Goal: Transaction & Acquisition: Purchase product/service

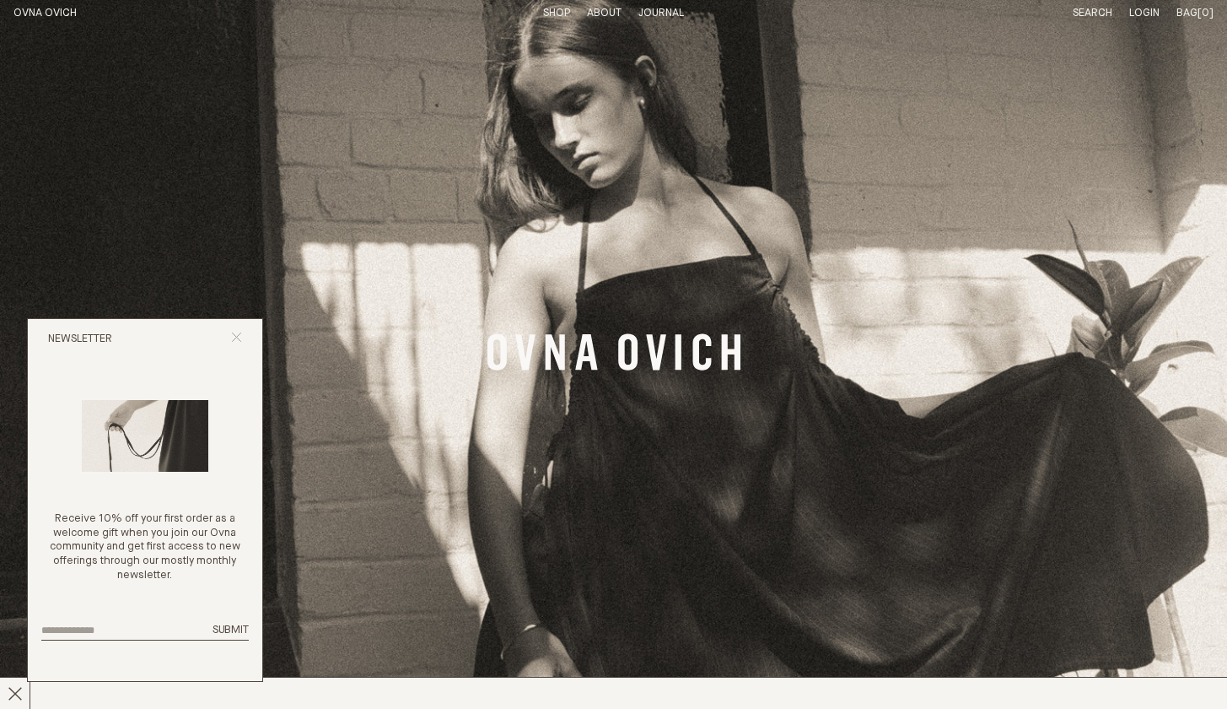
click at [240, 342] on icon "Close popup" at bounding box center [236, 336] width 11 height 11
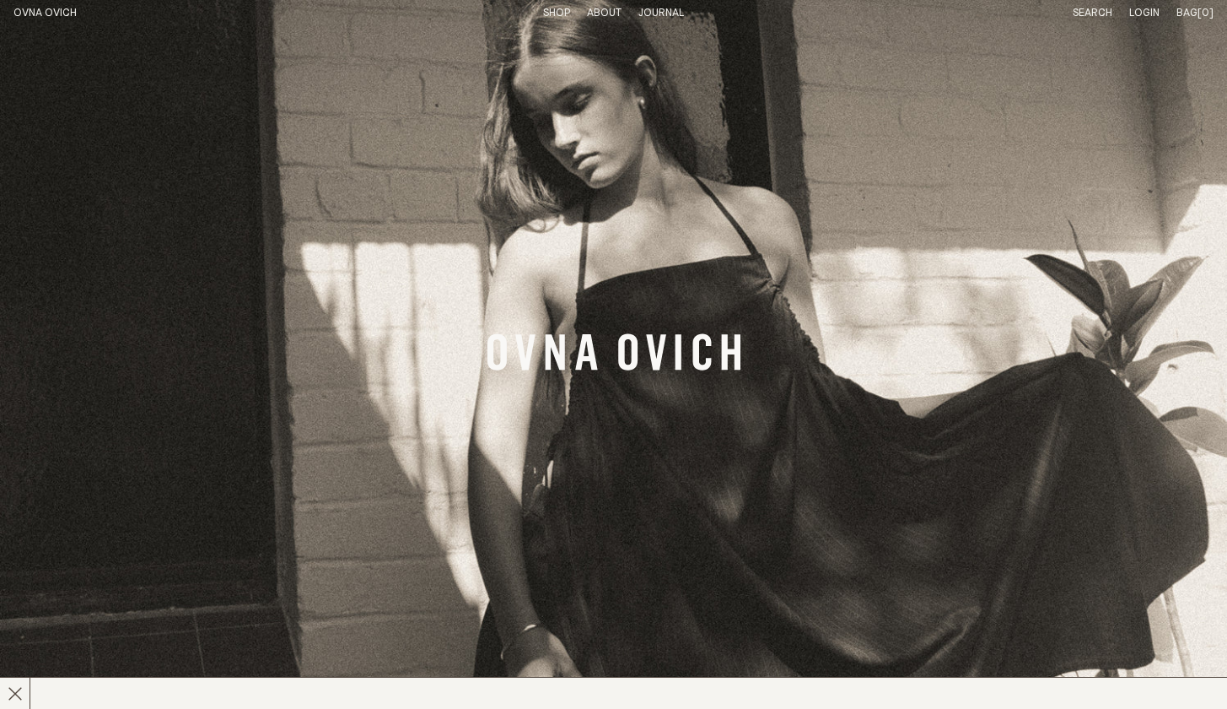
click at [51, 15] on link "OVNA OVICH" at bounding box center [44, 13] width 63 height 11
click at [554, 13] on link "Shop" at bounding box center [556, 13] width 27 height 11
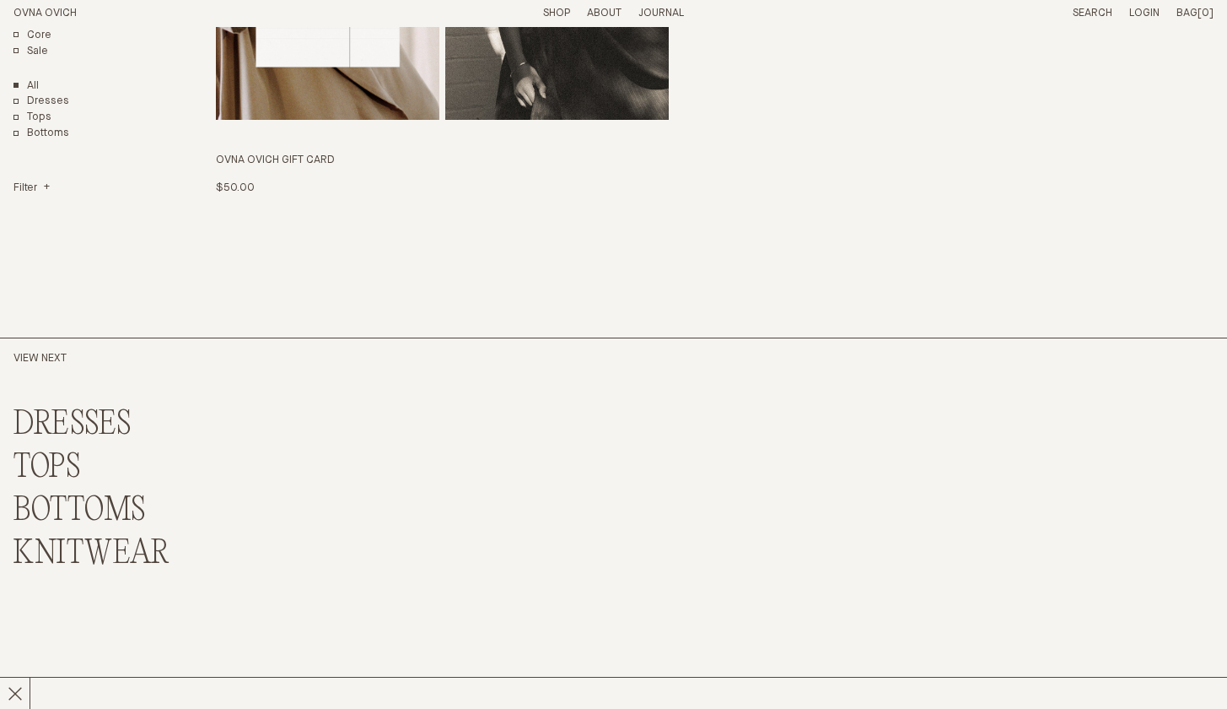
scroll to position [4051, 0]
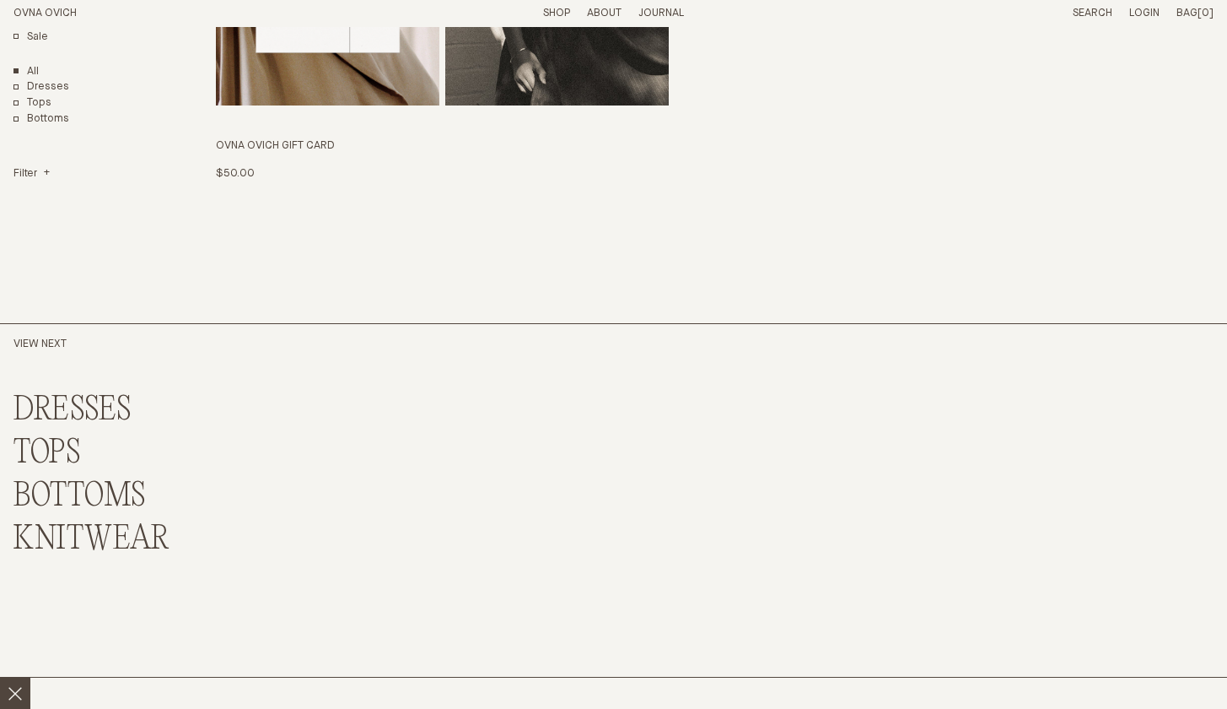
click at [12, 689] on icon at bounding box center [15, 693] width 15 height 15
